Goal: Use online tool/utility: Utilize a website feature to perform a specific function

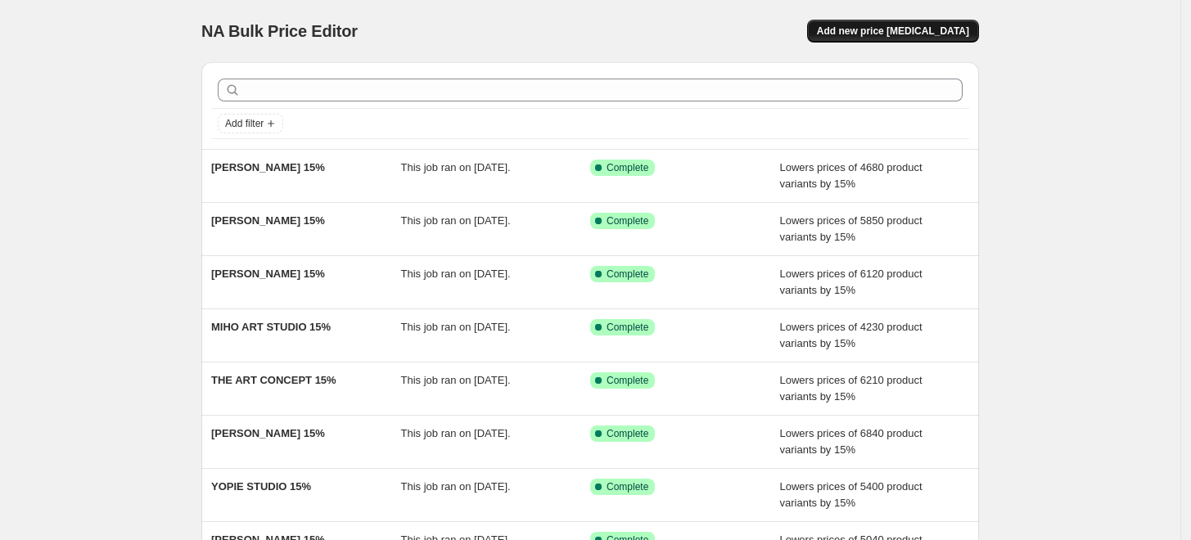
click at [868, 33] on span "Add new price [MEDICAL_DATA]" at bounding box center [893, 31] width 152 height 13
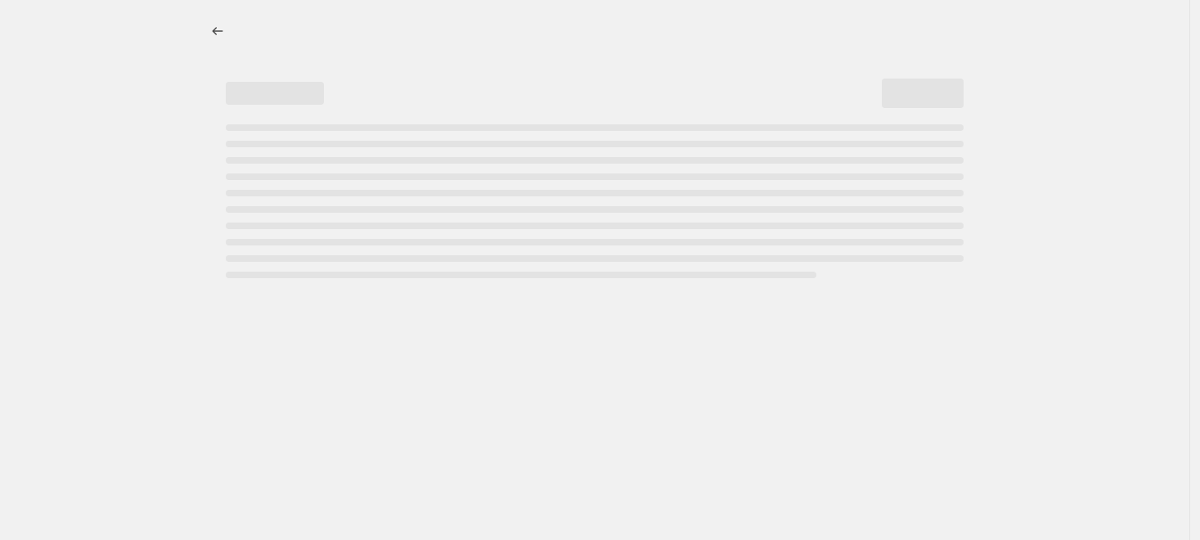
select select "percentage"
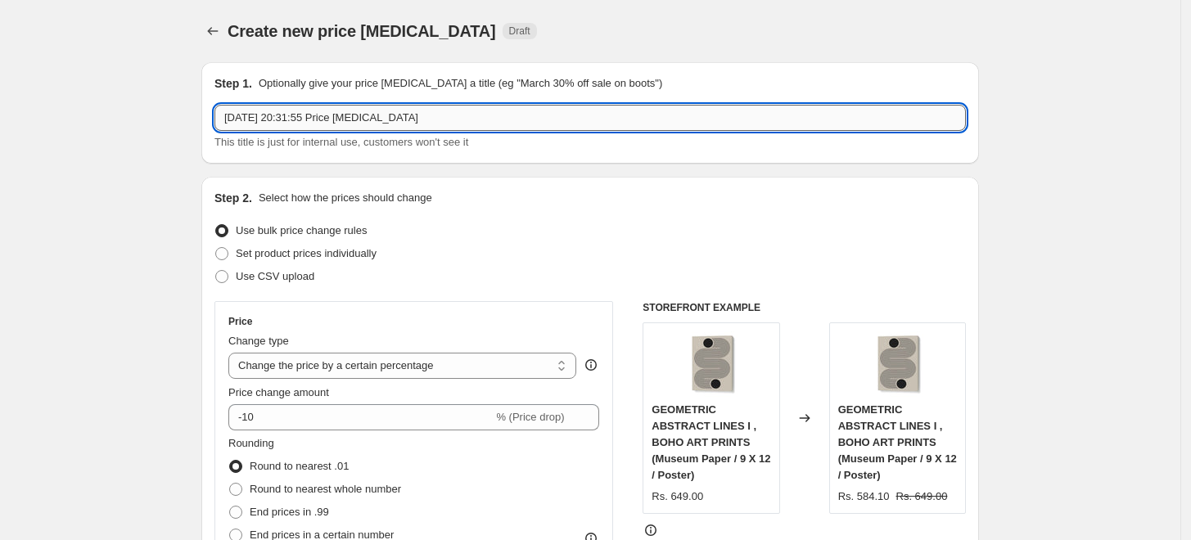
click at [594, 117] on input "[DATE] 20:31:55 Price [MEDICAL_DATA]" at bounding box center [589, 118] width 751 height 26
paste input "STUDIO DOLCI"
type input "STUDIO DOLCI 15%"
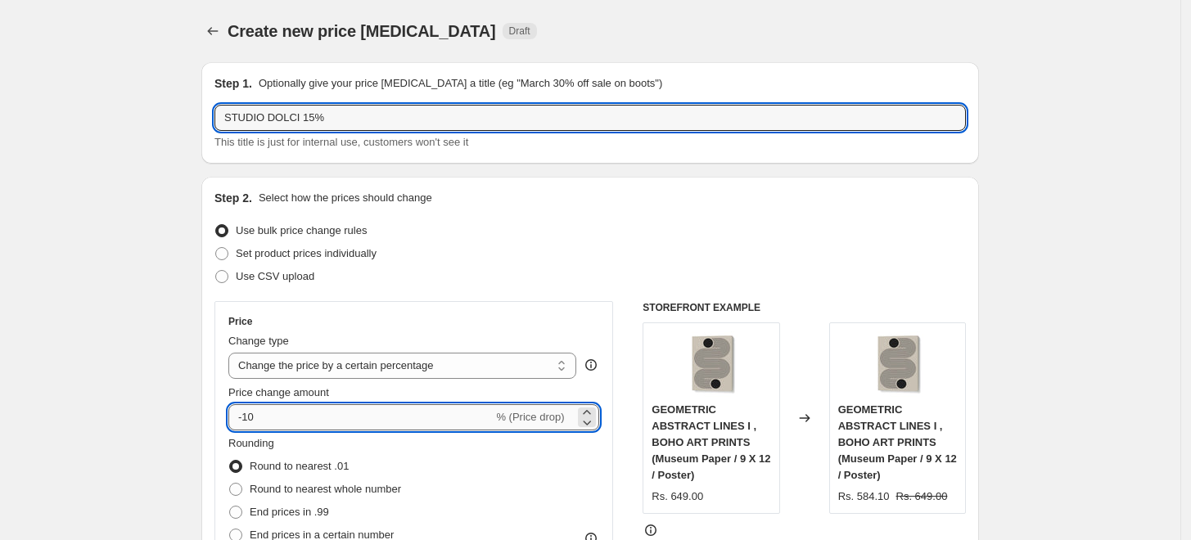
click at [275, 411] on input "-10" at bounding box center [360, 417] width 264 height 26
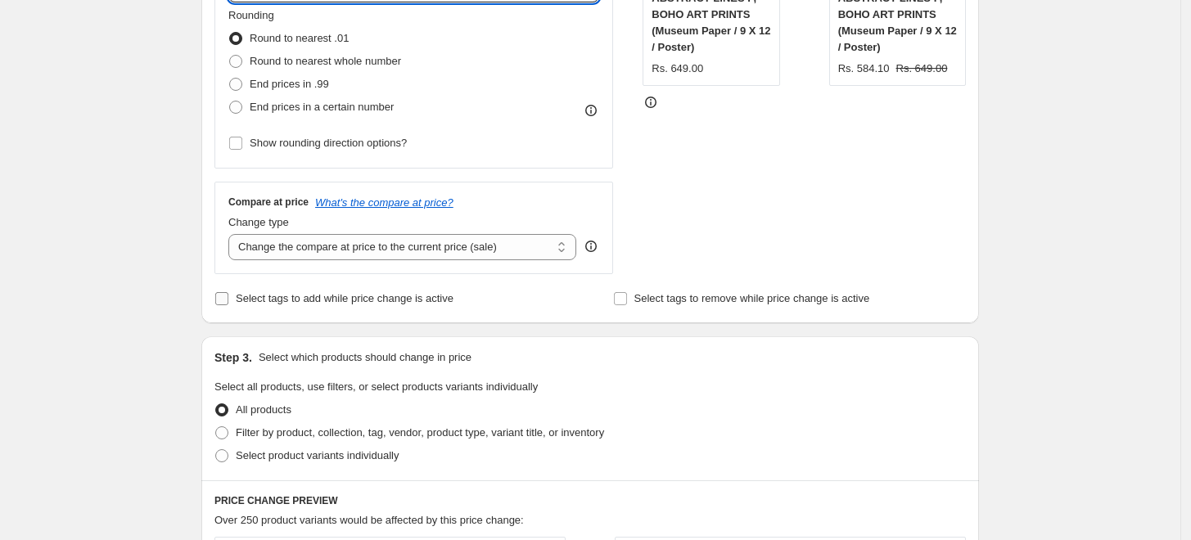
scroll to position [545, 0]
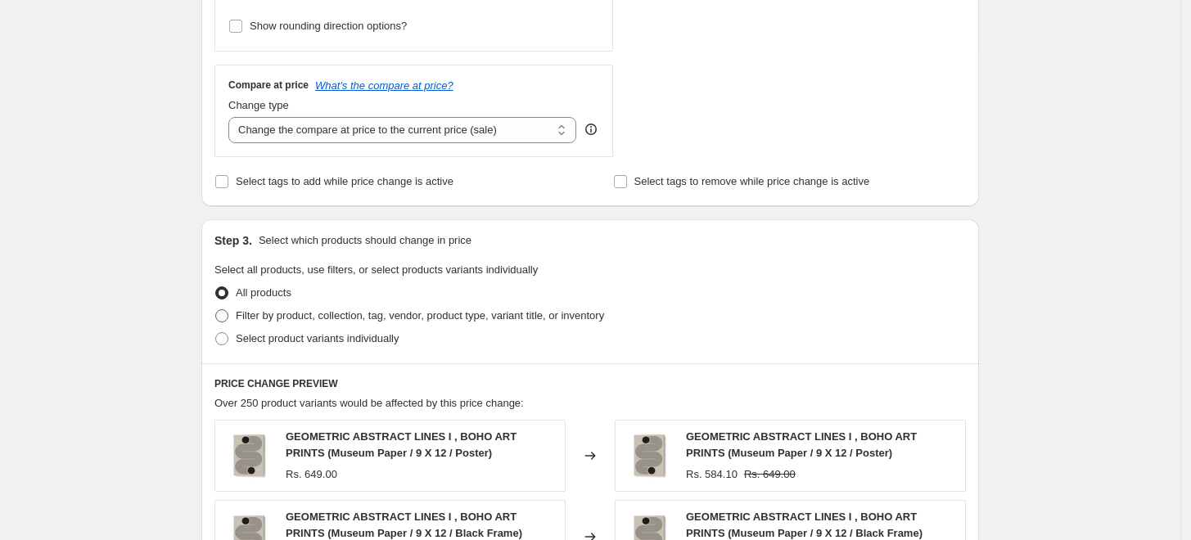
type input "-15"
click at [253, 317] on span "Filter by product, collection, tag, vendor, product type, variant title, or inv…" at bounding box center [420, 315] width 368 height 12
click at [216, 310] on input "Filter by product, collection, tag, vendor, product type, variant title, or inv…" at bounding box center [215, 309] width 1 height 1
radio input "true"
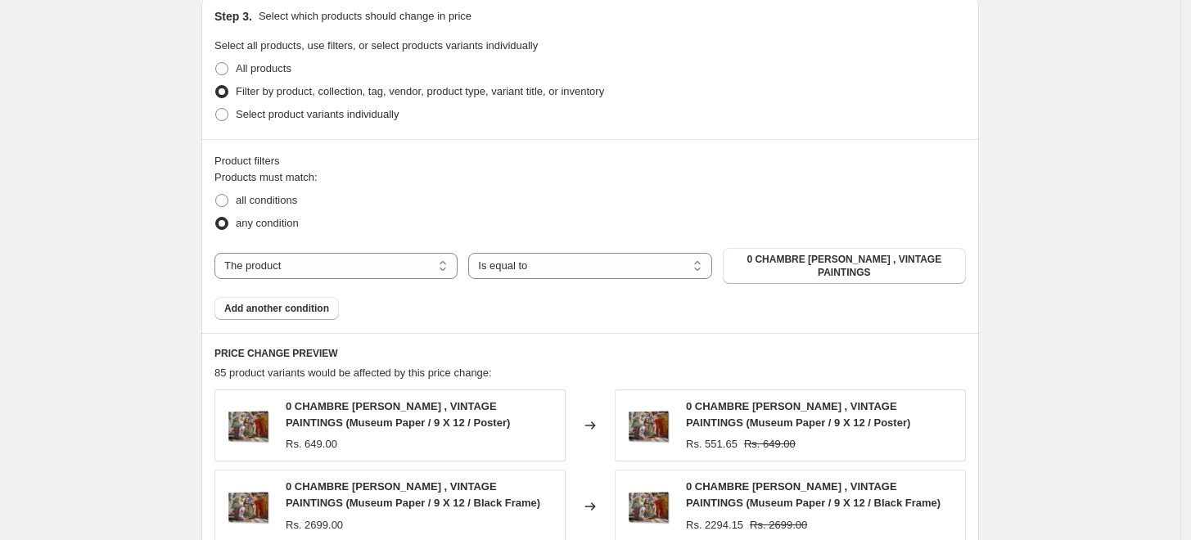
scroll to position [909, 0]
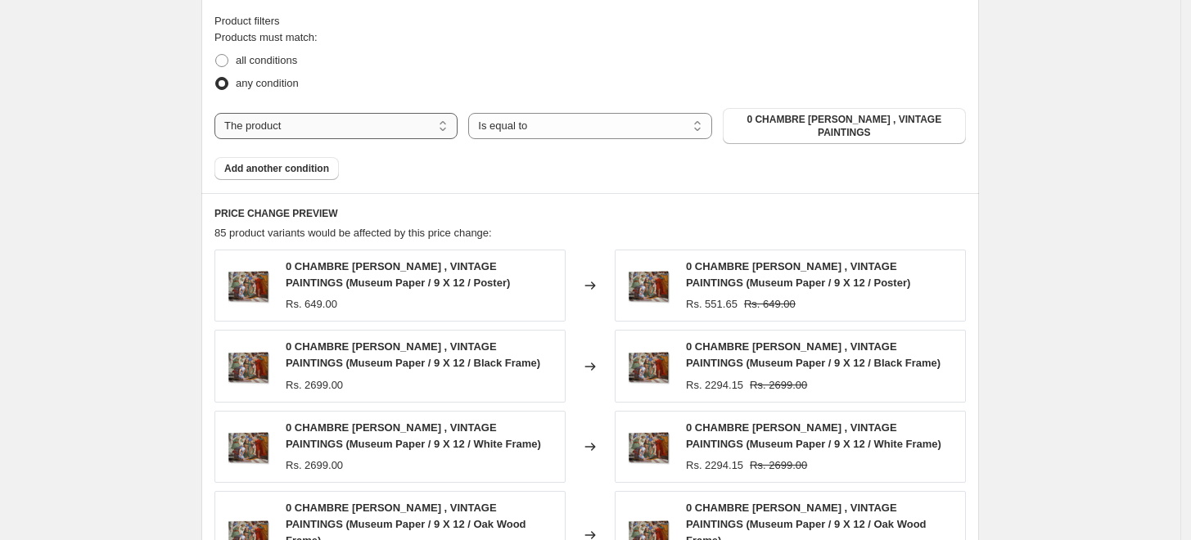
click at [394, 123] on select "The product The product's collection The product's tag The product's vendor The…" at bounding box center [335, 126] width 243 height 26
select select "collection"
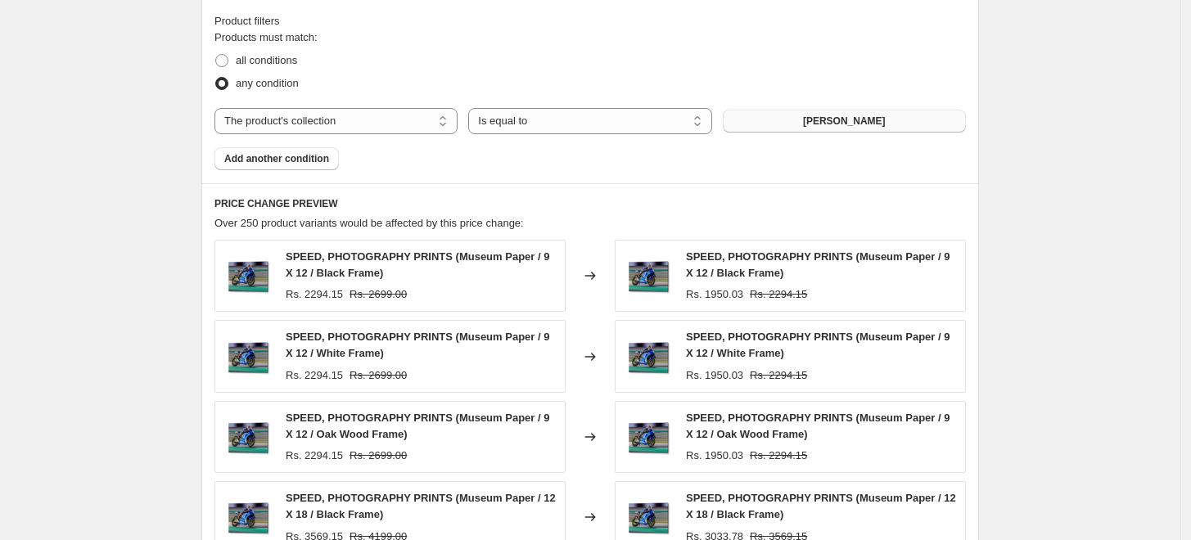
click at [903, 128] on button "[PERSON_NAME]" at bounding box center [844, 121] width 243 height 23
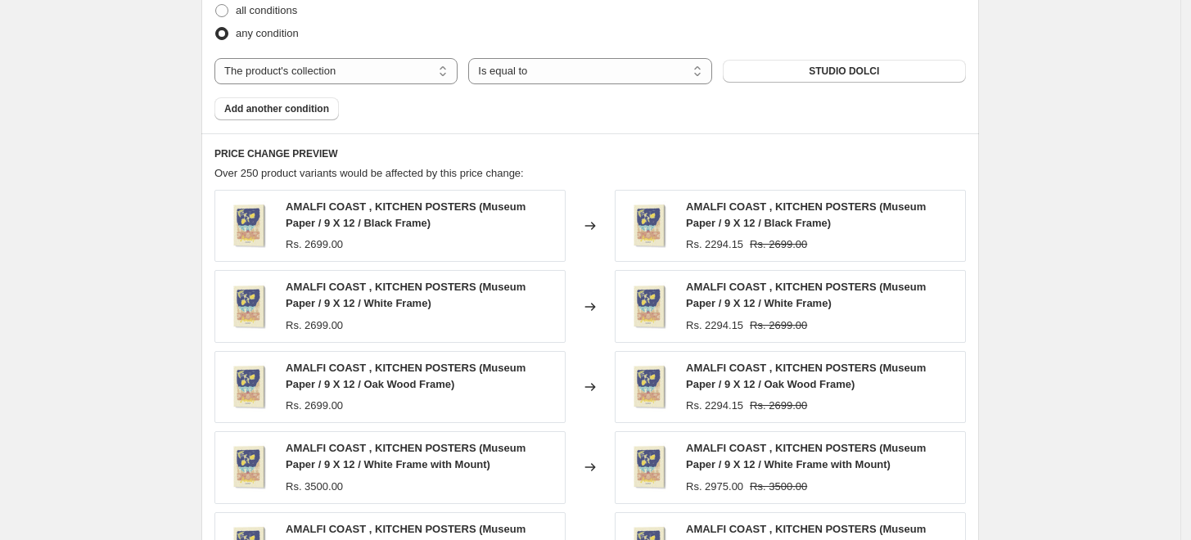
scroll to position [1272, 0]
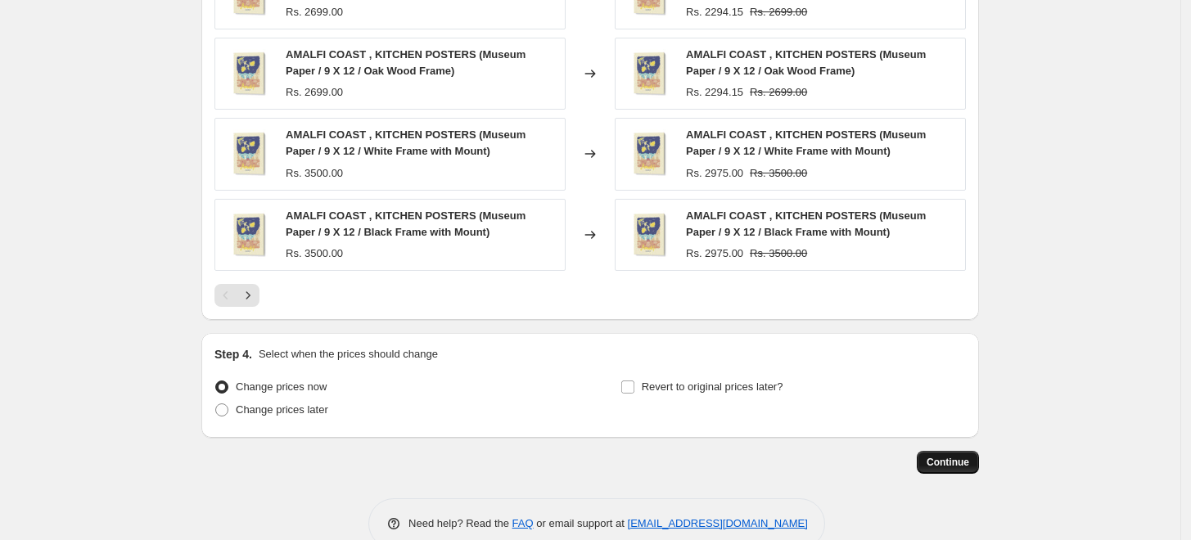
click at [945, 457] on span "Continue" at bounding box center [947, 462] width 43 height 13
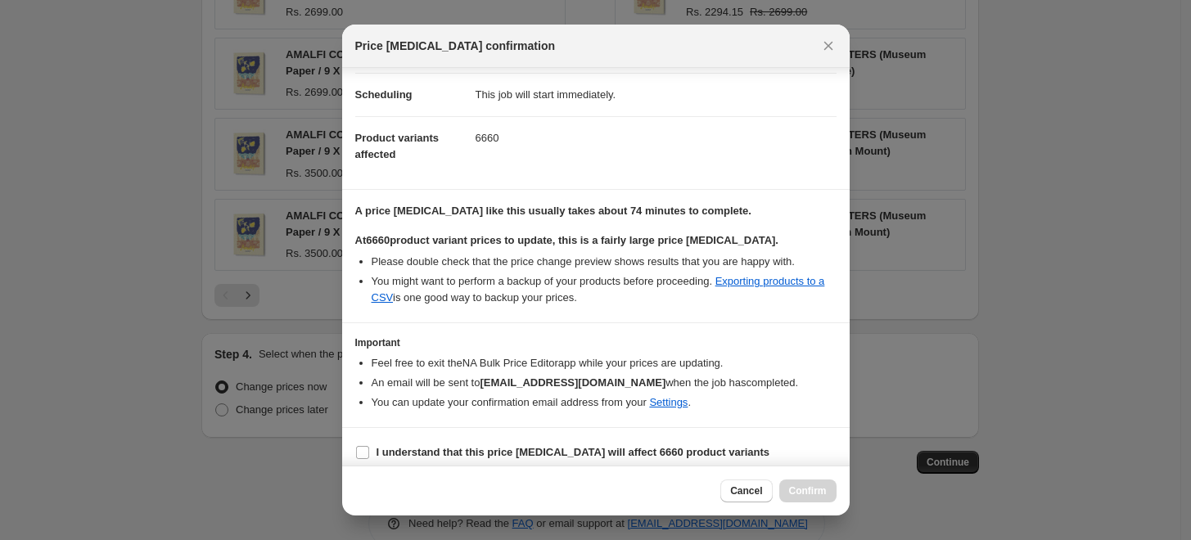
scroll to position [137, 0]
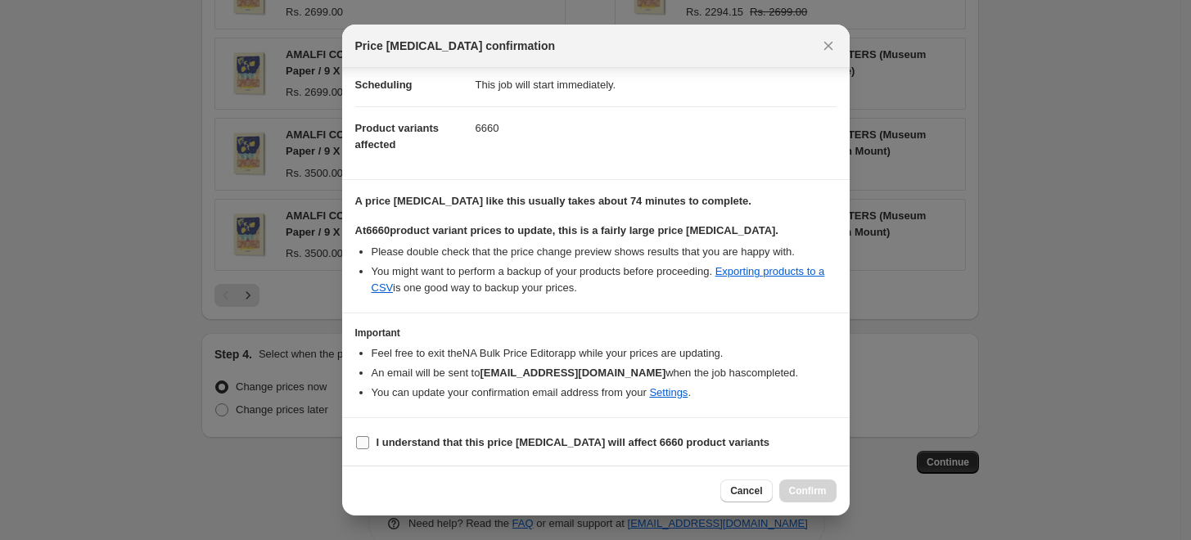
click at [491, 447] on b "I understand that this price [MEDICAL_DATA] will affect 6660 product variants" at bounding box center [573, 442] width 394 height 12
click at [369, 447] on input "I understand that this price [MEDICAL_DATA] will affect 6660 product variants" at bounding box center [362, 442] width 13 height 13
checkbox input "true"
click at [815, 494] on span "Confirm" at bounding box center [808, 490] width 38 height 13
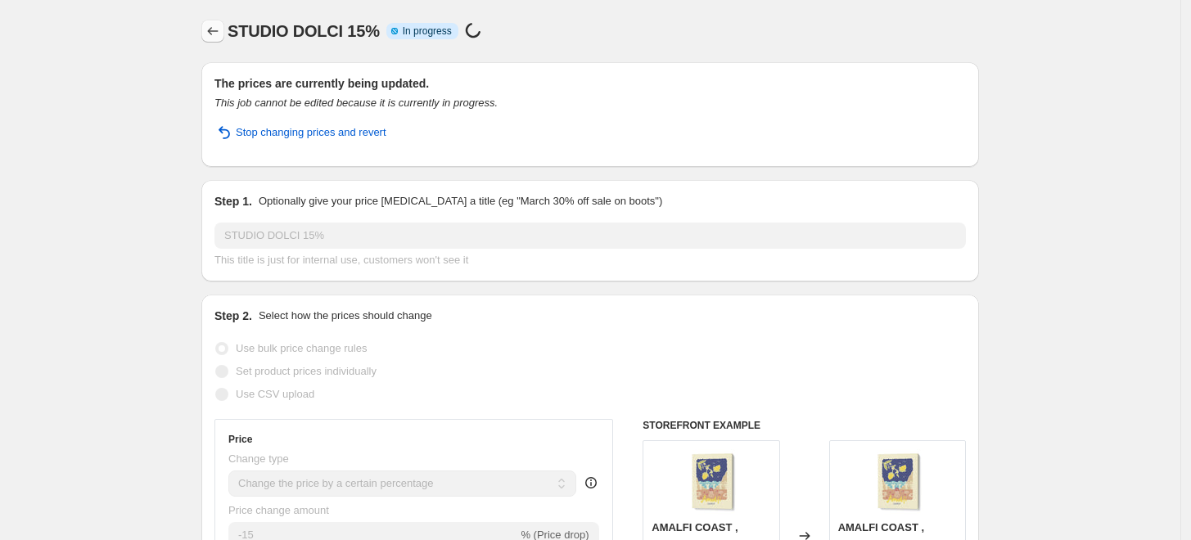
click at [221, 31] on icon "Price change jobs" at bounding box center [213, 31] width 16 height 16
